Goal: Task Accomplishment & Management: Manage account settings

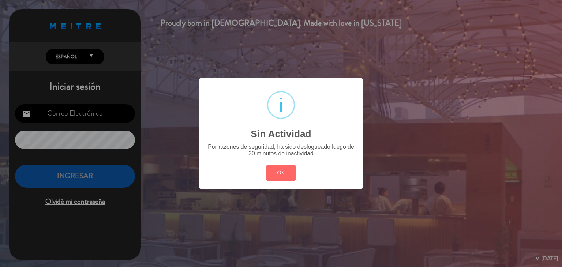
type input "[EMAIL_ADDRESS][DOMAIN_NAME]"
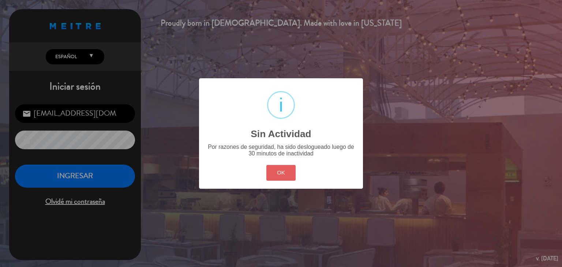
click at [287, 175] on button "OK" at bounding box center [281, 173] width 30 height 16
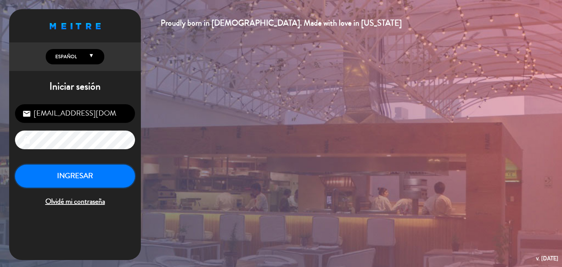
click at [75, 178] on button "INGRESAR" at bounding box center [75, 176] width 120 height 23
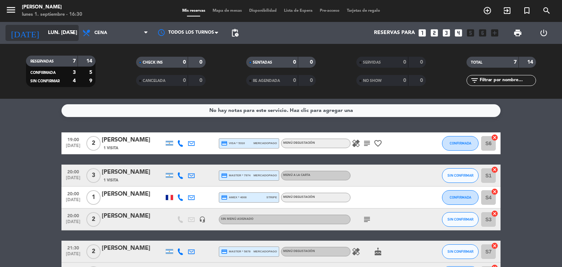
click at [56, 39] on input "lun. [DATE]" at bounding box center [79, 32] width 70 height 13
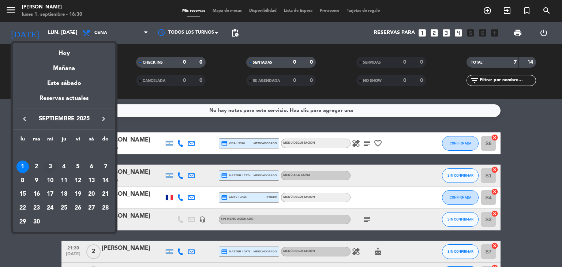
click at [50, 166] on div "3" at bounding box center [50, 167] width 12 height 12
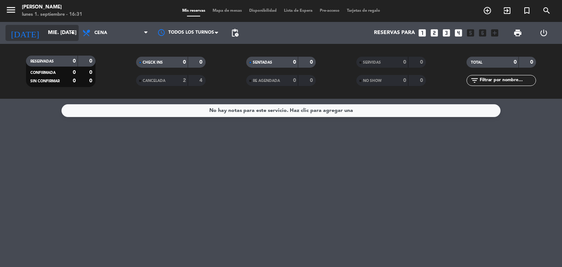
click at [68, 34] on icon "arrow_drop_down" at bounding box center [72, 33] width 9 height 9
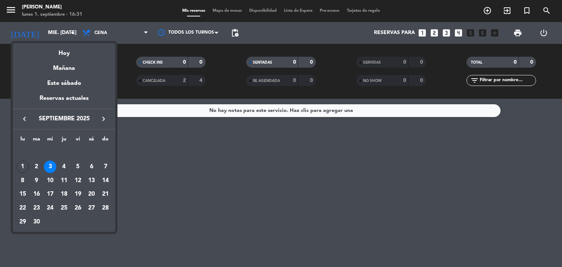
click at [180, 165] on div at bounding box center [281, 133] width 562 height 267
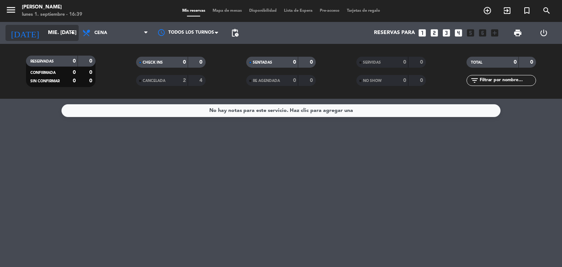
click at [59, 38] on input "mié. [DATE]" at bounding box center [79, 32] width 70 height 13
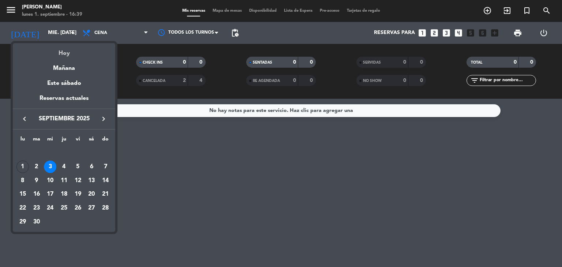
click at [68, 53] on div "Hoy" at bounding box center [64, 50] width 102 height 15
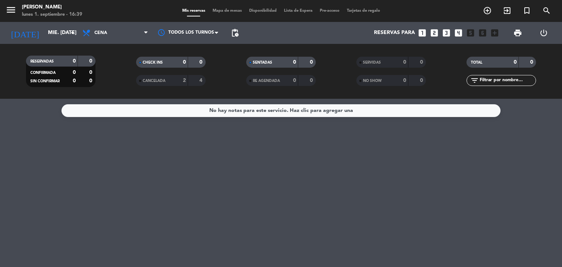
type input "lun. [DATE]"
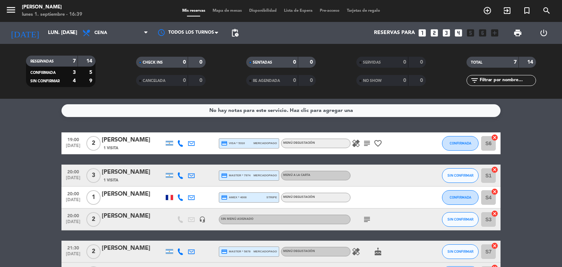
click at [177, 145] on div at bounding box center [180, 143] width 11 height 22
click at [86, 189] on div "1" at bounding box center [93, 198] width 17 height 22
click at [177, 143] on div at bounding box center [180, 143] width 11 height 22
click at [177, 143] on icon at bounding box center [180, 143] width 7 height 7
click at [223, 134] on div "19:00 [DATE] 2 [PERSON_NAME] 1 Visita [PHONE_NUMBER] Copiar content_paste | cre…" at bounding box center [280, 143] width 439 height 22
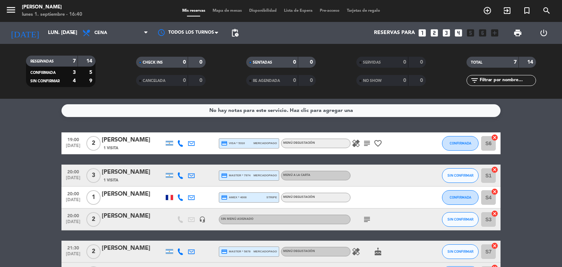
click at [182, 143] on icon at bounding box center [180, 143] width 7 height 7
click at [169, 131] on span "Copiar" at bounding box center [173, 131] width 15 height 8
click at [179, 177] on icon at bounding box center [180, 175] width 7 height 7
click at [173, 161] on span "Copiar" at bounding box center [174, 164] width 15 height 8
click at [182, 199] on icon at bounding box center [180, 197] width 7 height 7
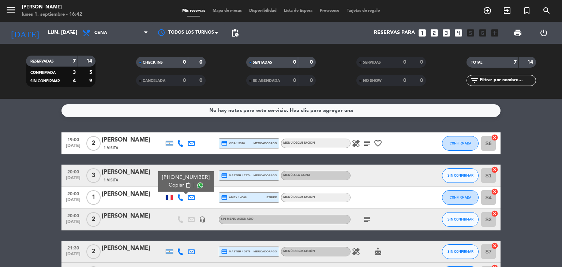
click at [169, 186] on span "Copiar" at bounding box center [176, 186] width 15 height 8
click at [174, 184] on span "Copiar" at bounding box center [176, 186] width 15 height 8
click at [370, 218] on icon "subject" at bounding box center [367, 219] width 9 height 9
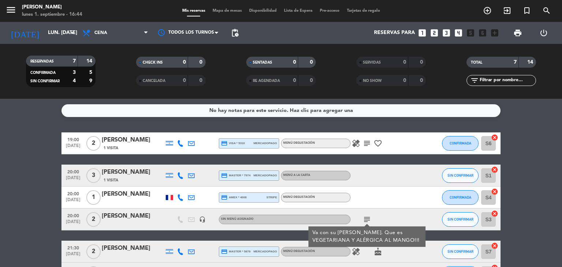
click at [180, 200] on icon at bounding box center [180, 197] width 7 height 7
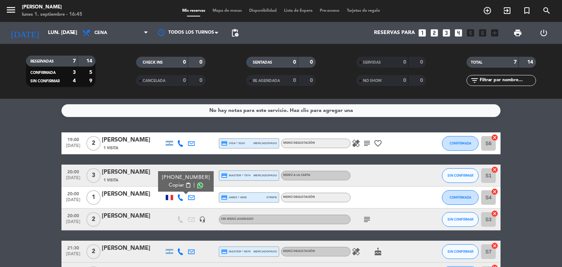
click at [165, 221] on div at bounding box center [169, 220] width 11 height 22
click at [369, 221] on icon "subject" at bounding box center [367, 219] width 9 height 9
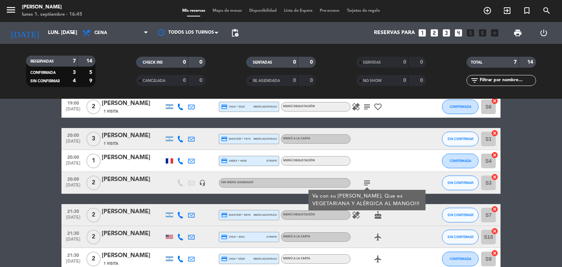
scroll to position [73, 0]
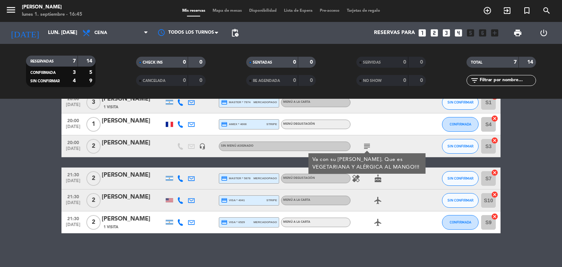
click at [183, 179] on icon at bounding box center [180, 178] width 7 height 7
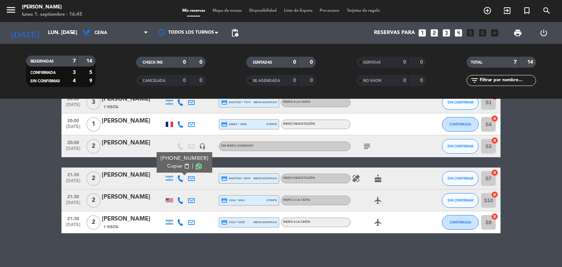
click at [170, 168] on span "Copiar" at bounding box center [174, 167] width 15 height 8
click at [180, 201] on icon at bounding box center [180, 200] width 7 height 7
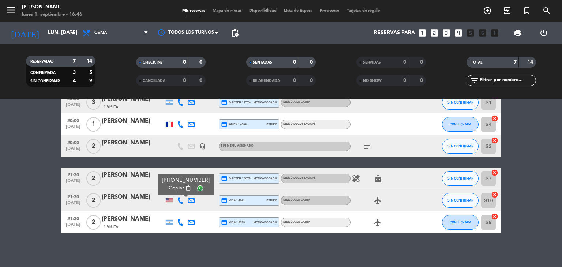
click at [176, 189] on span "Copiar" at bounding box center [176, 188] width 15 height 8
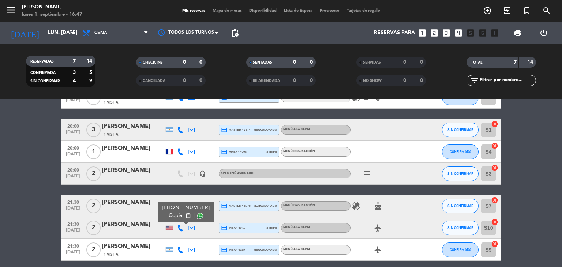
scroll to position [76, 0]
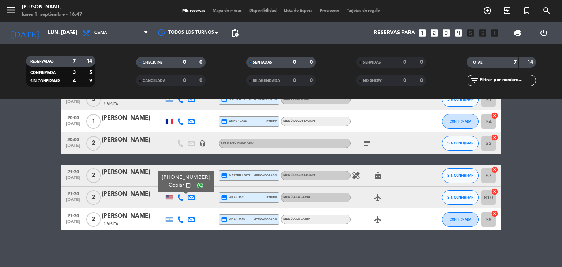
click at [181, 219] on icon at bounding box center [180, 219] width 7 height 7
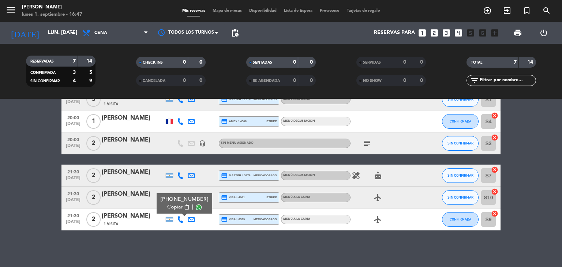
click at [175, 209] on span "Copiar" at bounding box center [174, 208] width 15 height 8
click at [173, 209] on span "Copiar" at bounding box center [174, 208] width 15 height 8
click at [355, 178] on icon "healing" at bounding box center [356, 175] width 9 height 9
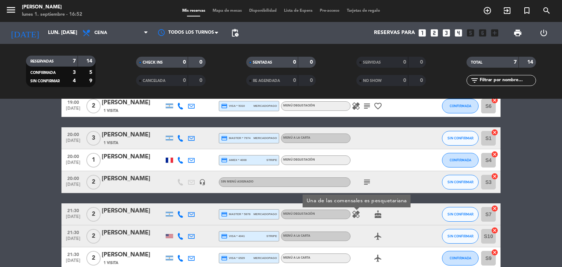
scroll to position [0, 0]
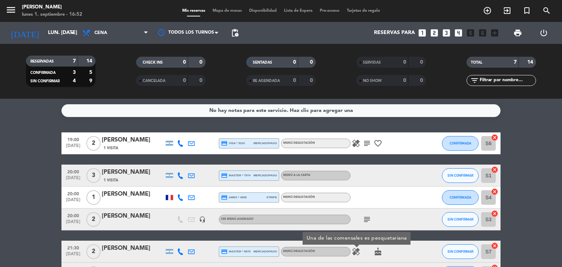
click at [355, 144] on icon "healing" at bounding box center [356, 143] width 9 height 9
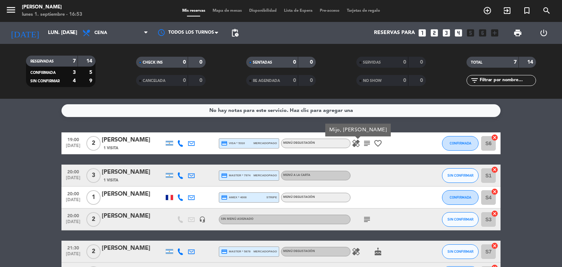
click at [371, 142] on icon "subject" at bounding box center [367, 143] width 9 height 9
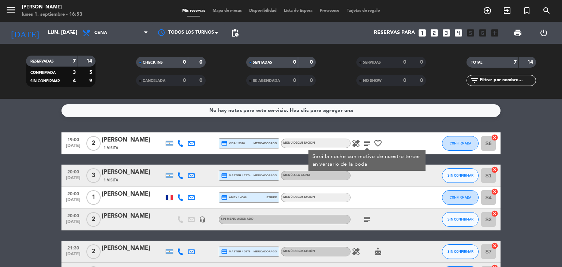
click at [370, 142] on icon "subject" at bounding box center [367, 143] width 9 height 9
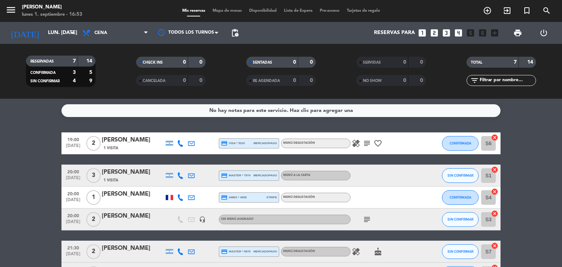
click at [375, 192] on div at bounding box center [384, 198] width 66 height 22
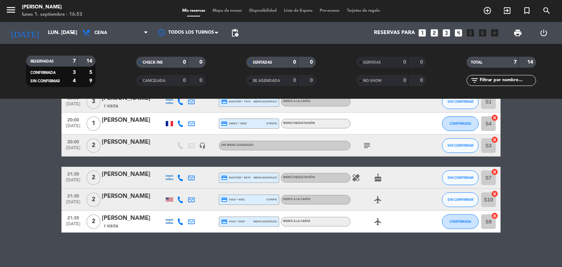
scroll to position [76, 0]
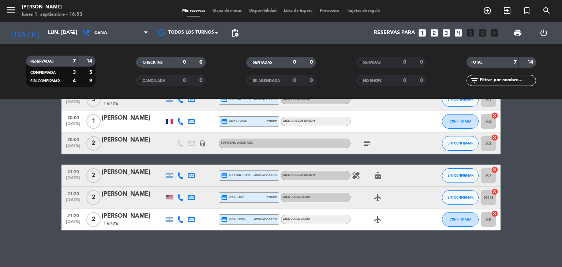
click at [354, 177] on icon "healing" at bounding box center [356, 175] width 9 height 9
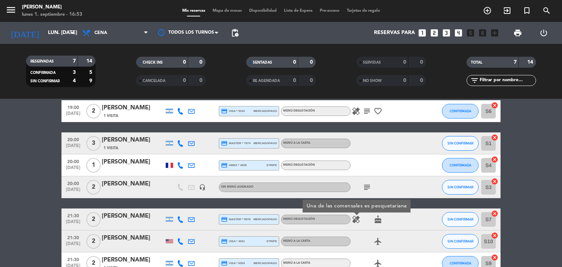
scroll to position [3, 0]
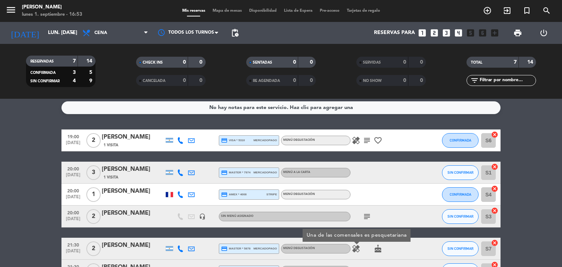
click at [369, 220] on icon "subject" at bounding box center [367, 216] width 9 height 9
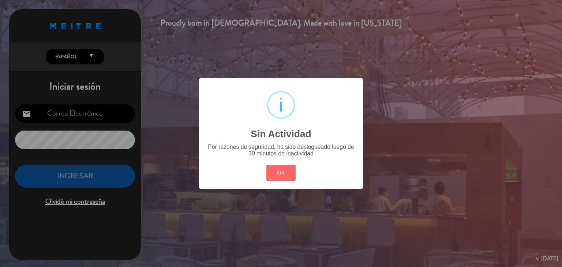
type input "[EMAIL_ADDRESS][DOMAIN_NAME]"
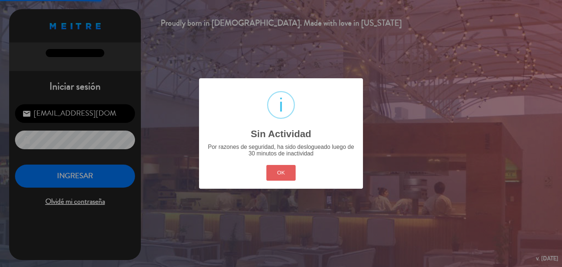
click at [269, 183] on div "? ! i Sin Actividad × Por razones de seguridad, ha sido deslogueado luego de 30…" at bounding box center [281, 133] width 164 height 111
click at [275, 165] on button "OK" at bounding box center [281, 173] width 30 height 16
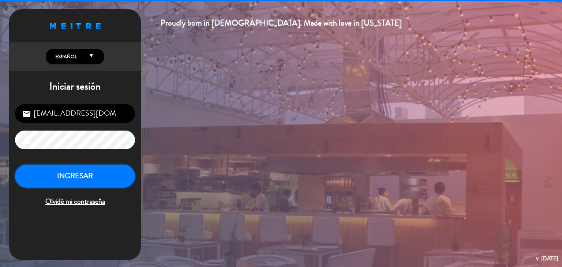
click at [115, 180] on button "INGRESAR" at bounding box center [75, 176] width 120 height 23
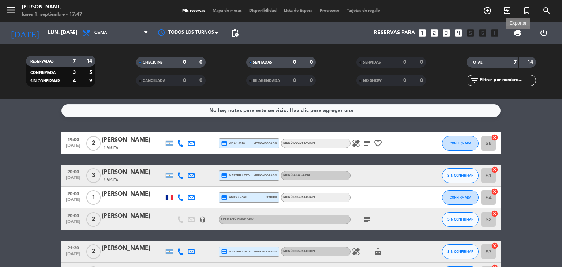
click at [517, 34] on span "print" at bounding box center [518, 33] width 9 height 9
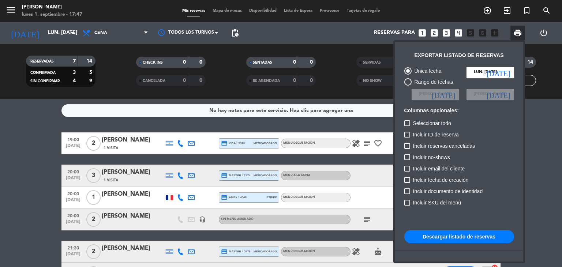
click at [444, 238] on button "Descargar listado de reservas" at bounding box center [459, 236] width 110 height 13
